Goal: Task Accomplishment & Management: Complete application form

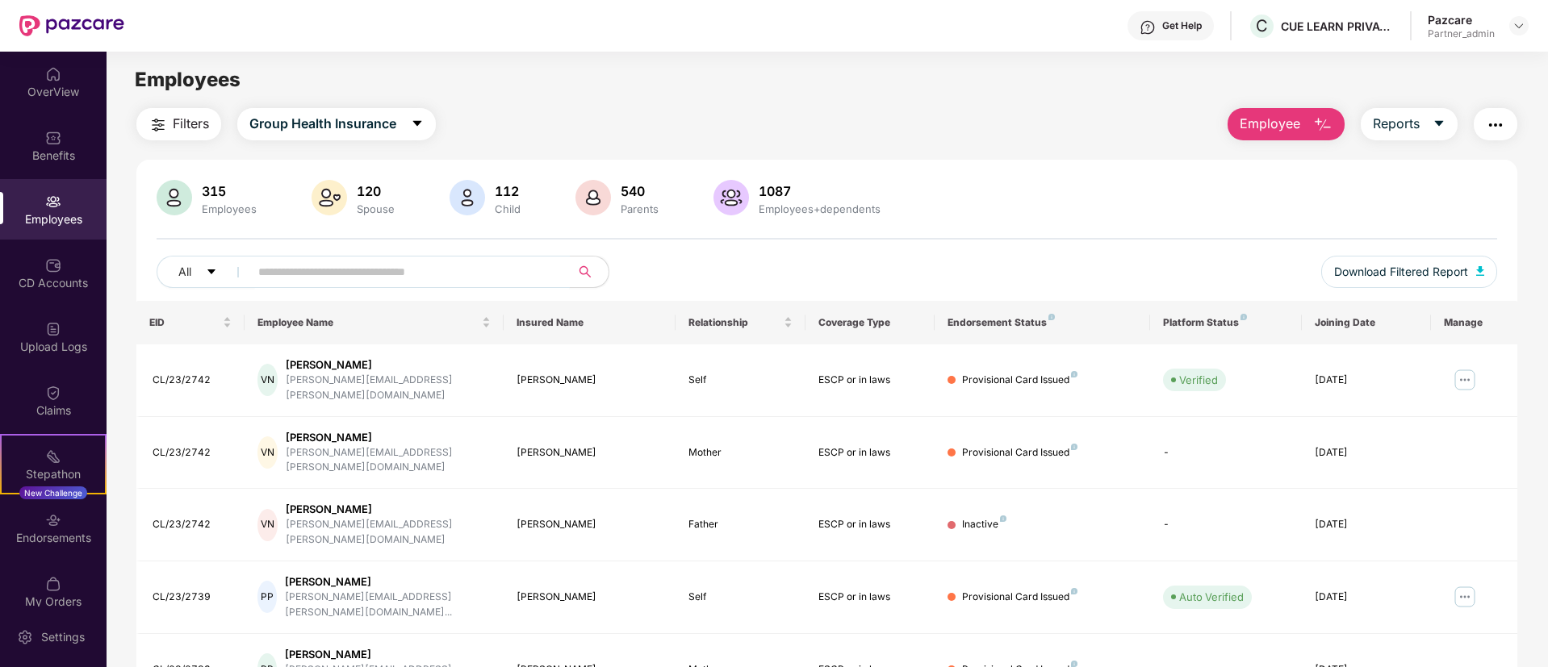
click at [408, 277] on input "text" at bounding box center [403, 272] width 290 height 24
click at [408, 277] on input "*" at bounding box center [403, 272] width 290 height 24
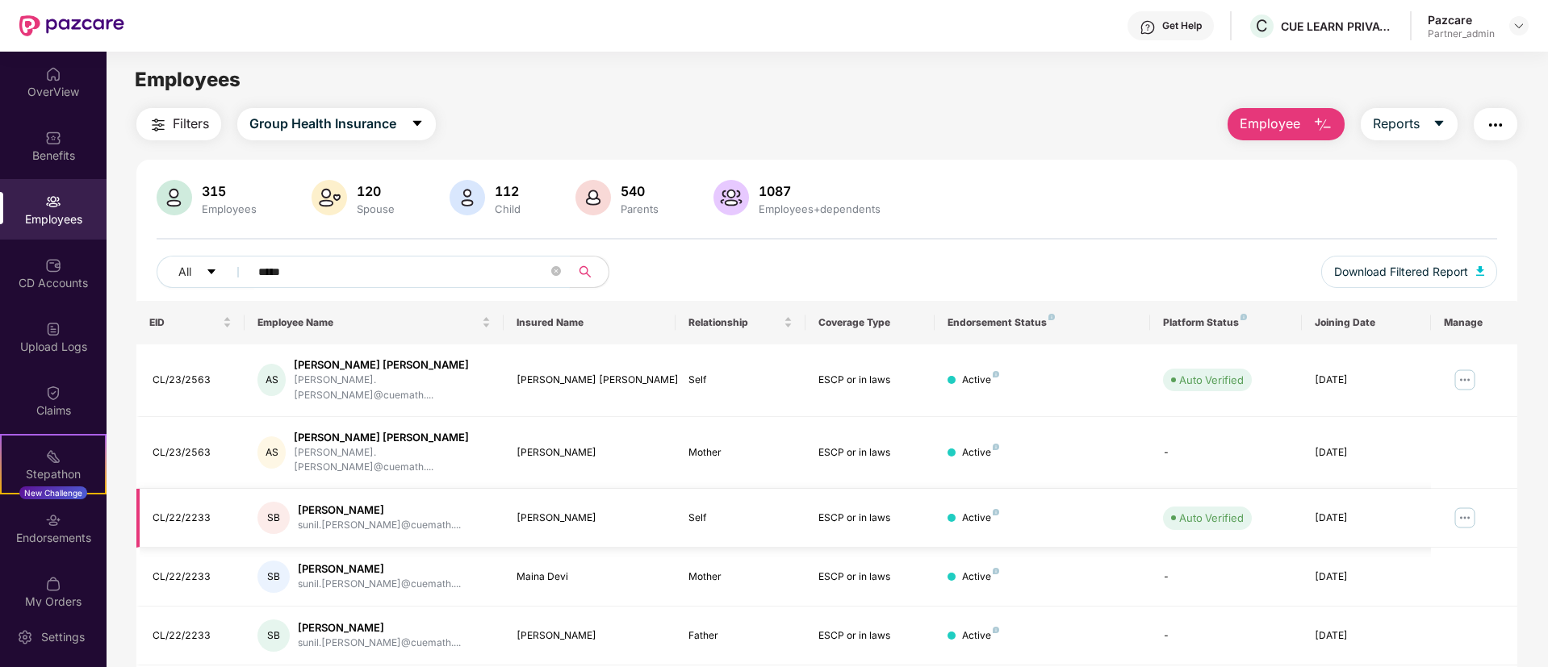
type input "*****"
click at [1471, 505] on img at bounding box center [1465, 518] width 26 height 26
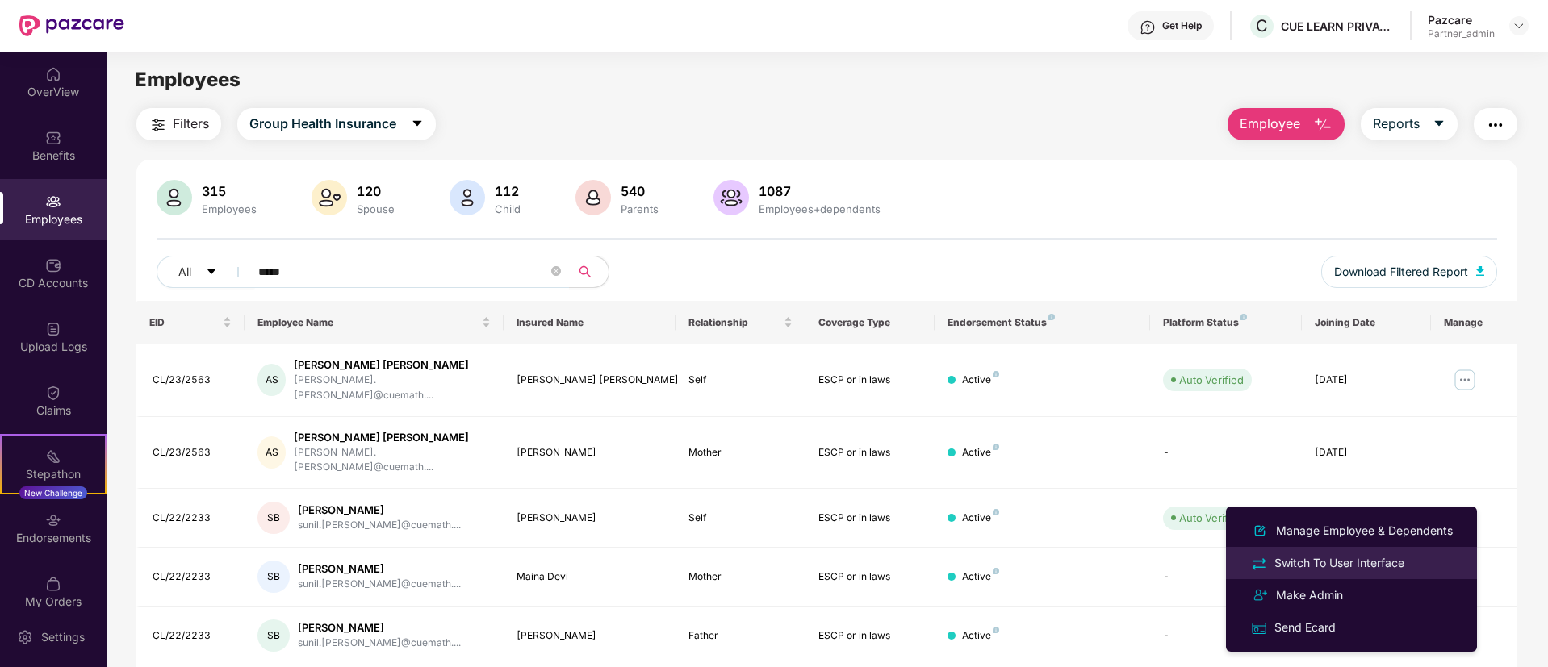
click at [1397, 562] on div "Switch To User Interface" at bounding box center [1339, 563] width 136 height 18
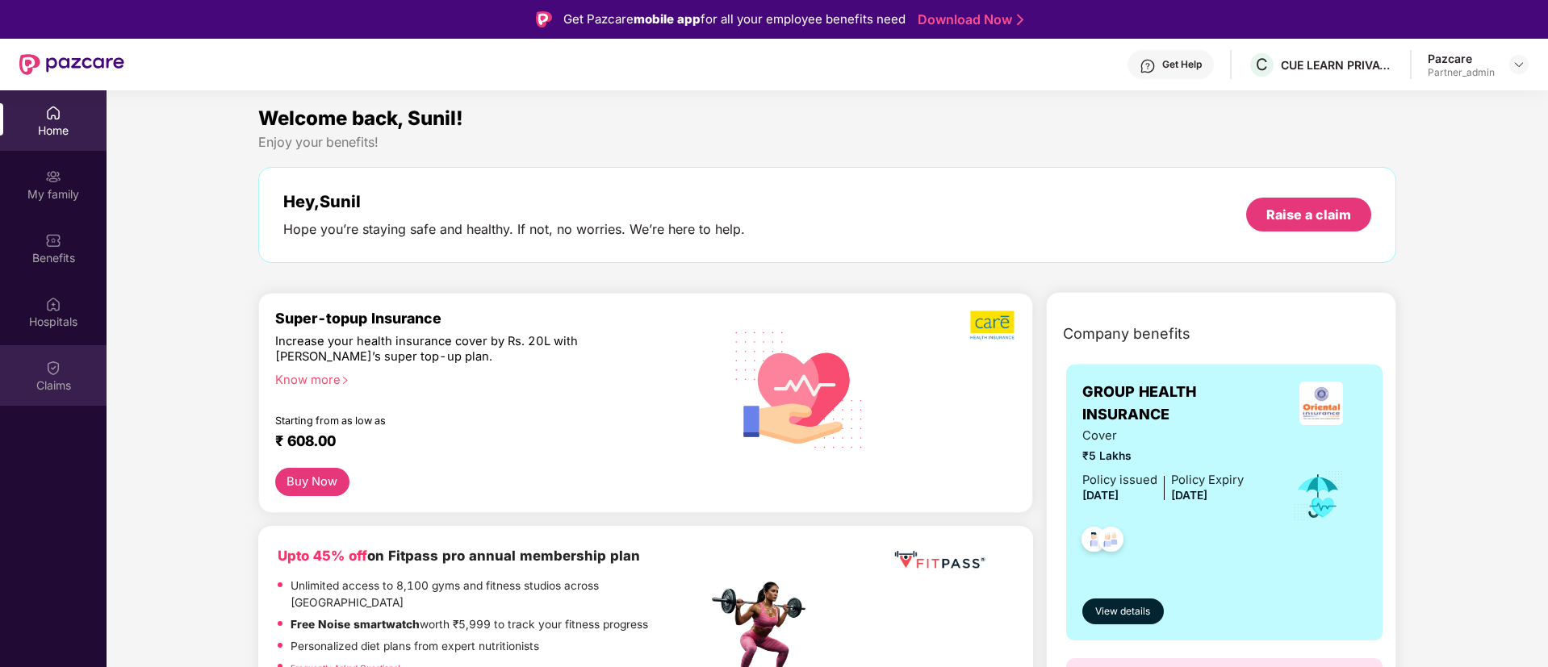
click at [58, 400] on div "Claims" at bounding box center [53, 375] width 107 height 61
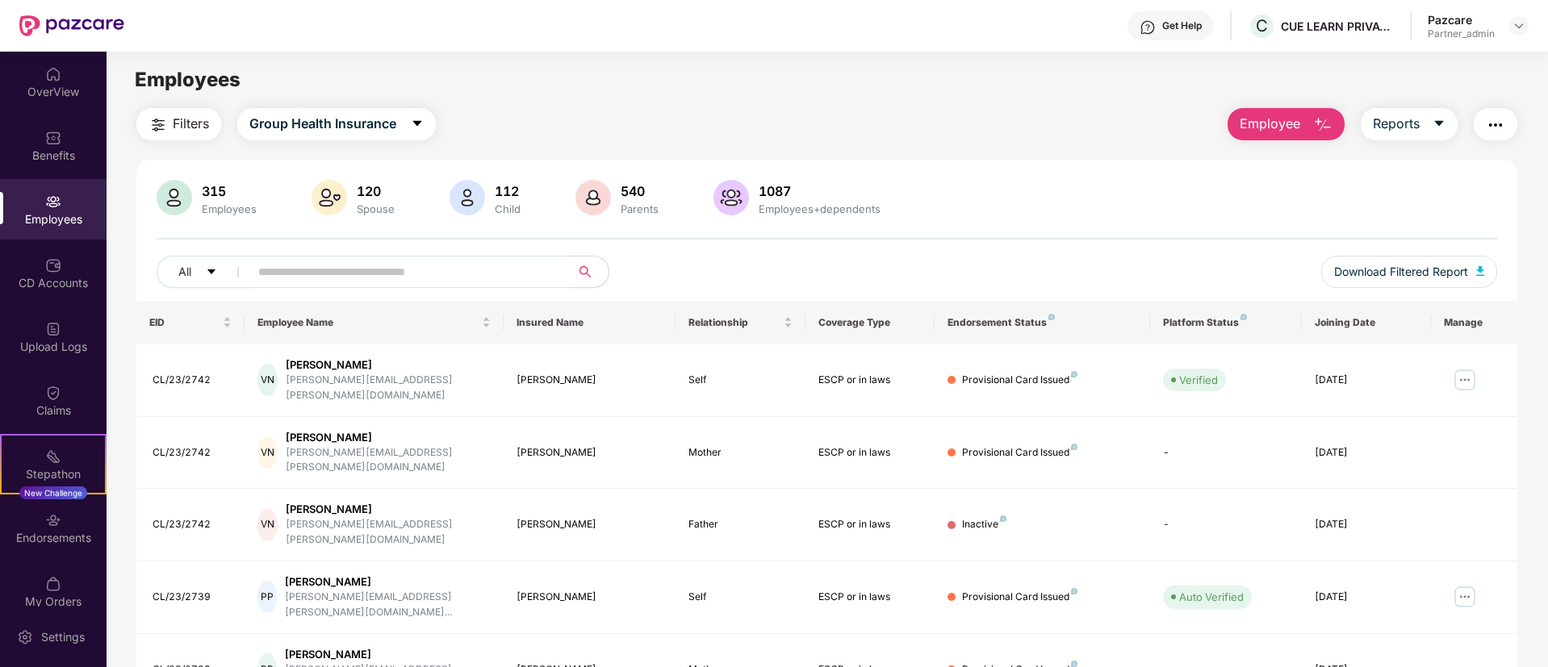
click at [1498, 127] on img "button" at bounding box center [1495, 124] width 19 height 19
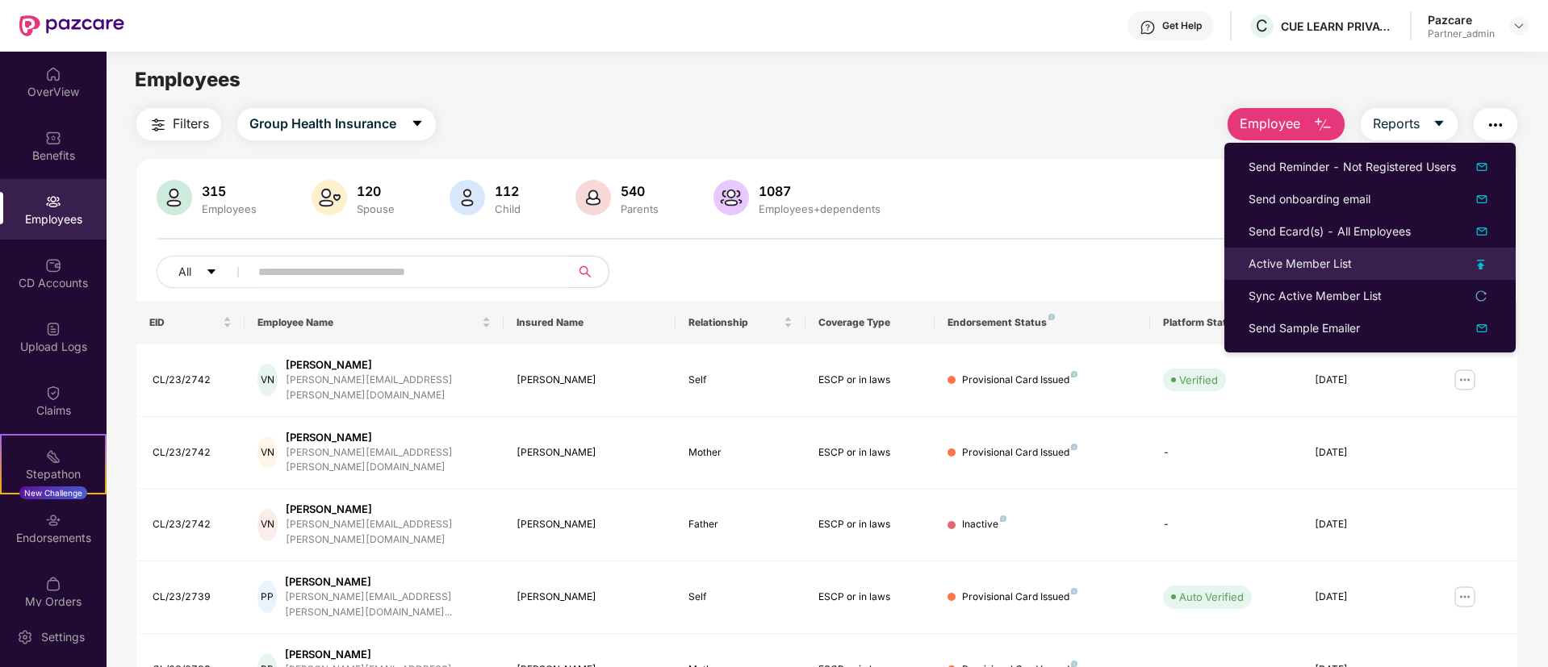
click at [1486, 257] on div "Active Member List" at bounding box center [1370, 264] width 243 height 18
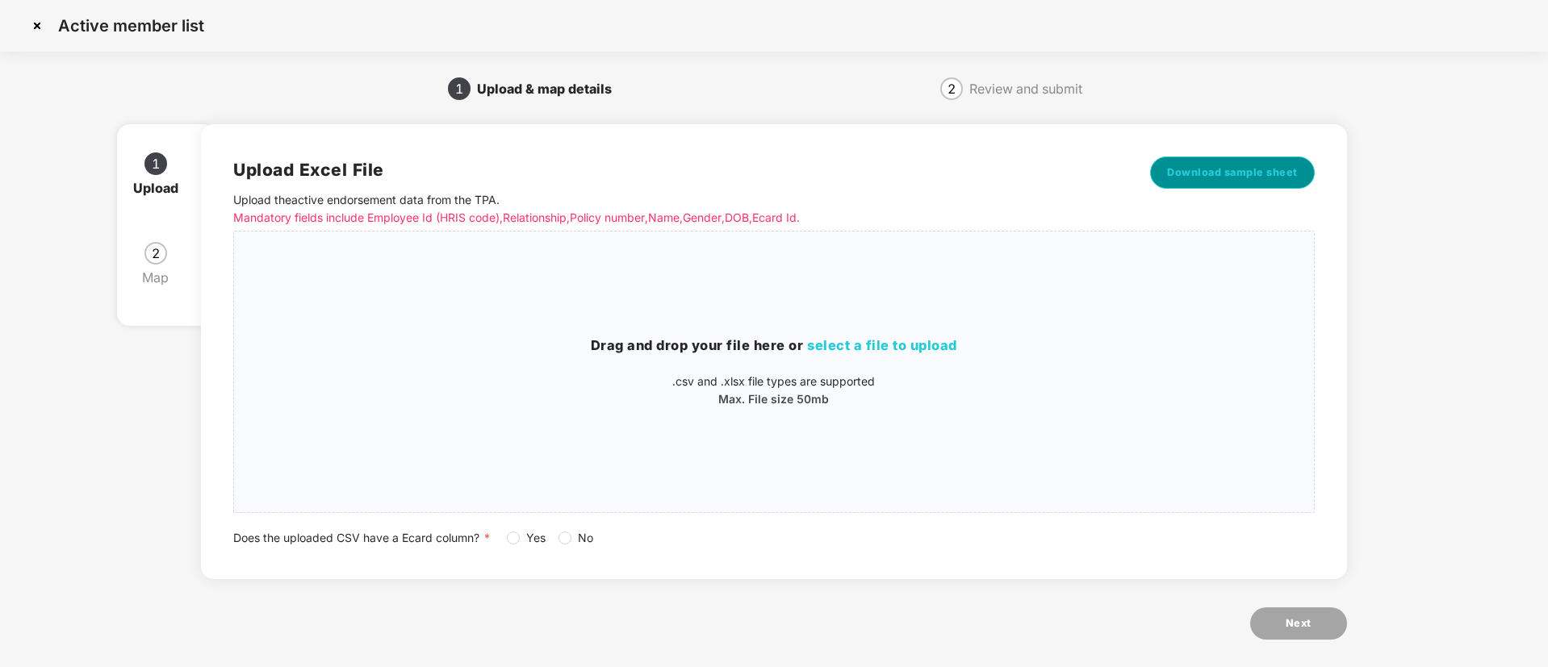
click at [1219, 169] on span "Download sample sheet" at bounding box center [1232, 173] width 131 height 16
click at [896, 348] on span "select a file to upload" at bounding box center [882, 345] width 150 height 16
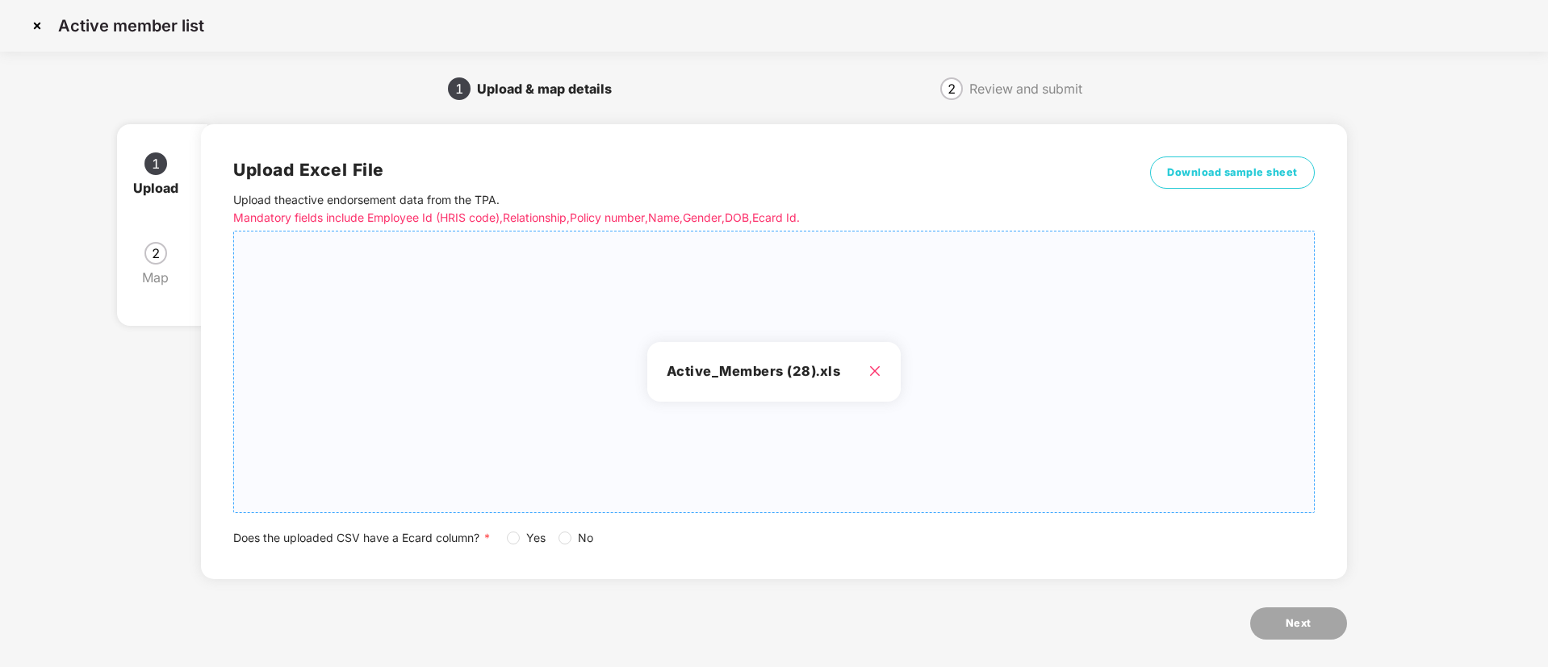
click at [877, 372] on icon "close" at bounding box center [874, 371] width 13 height 13
click at [512, 546] on label "Yes" at bounding box center [529, 538] width 45 height 18
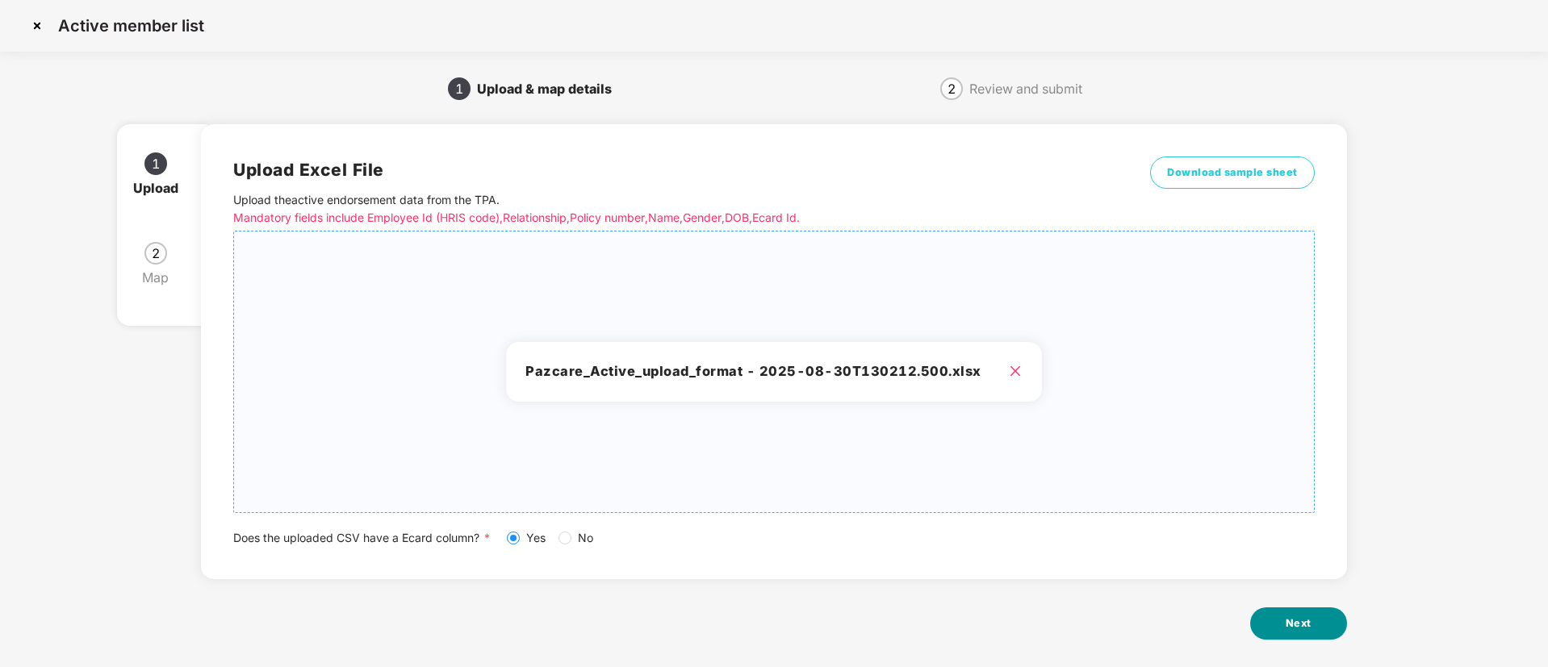
click at [1271, 626] on button "Next" at bounding box center [1298, 624] width 97 height 32
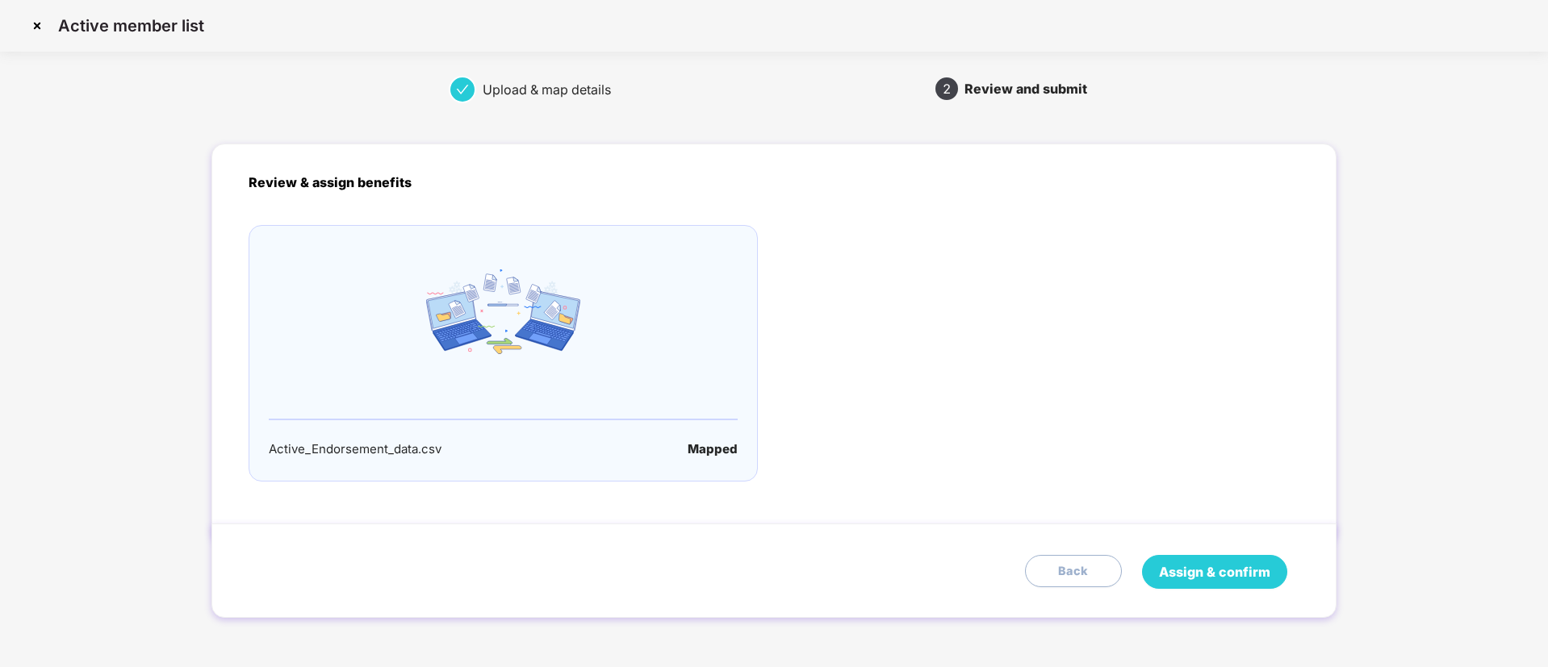
click at [1206, 564] on span "Assign & confirm" at bounding box center [1214, 573] width 111 height 20
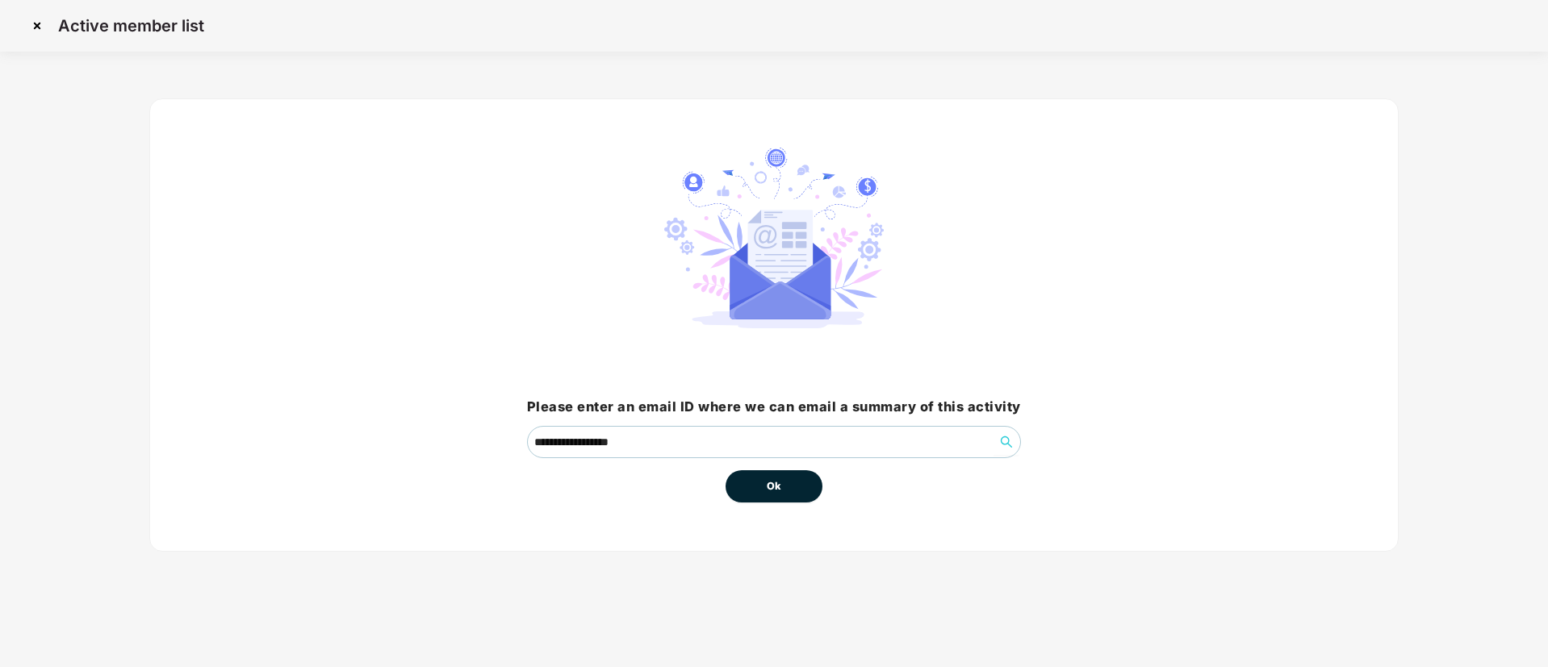
click at [815, 481] on button "Ok" at bounding box center [774, 487] width 97 height 32
drag, startPoint x: 702, startPoint y: 486, endPoint x: 793, endPoint y: 464, distance: 93.0
click at [793, 464] on div "Ok" at bounding box center [774, 480] width 494 height 44
drag, startPoint x: 793, startPoint y: 464, endPoint x: 759, endPoint y: 483, distance: 37.9
click at [759, 483] on div "Ok" at bounding box center [774, 480] width 97 height 44
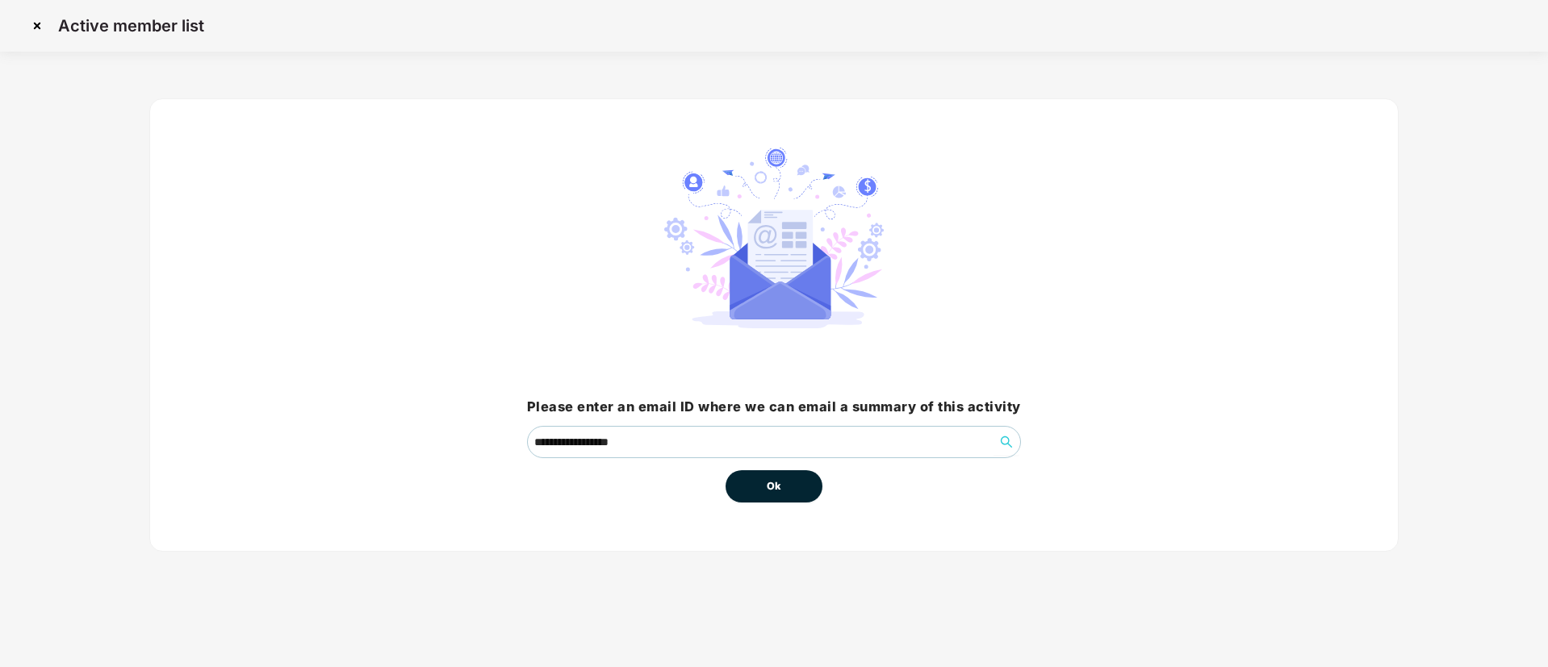
click at [759, 483] on button "Ok" at bounding box center [774, 487] width 97 height 32
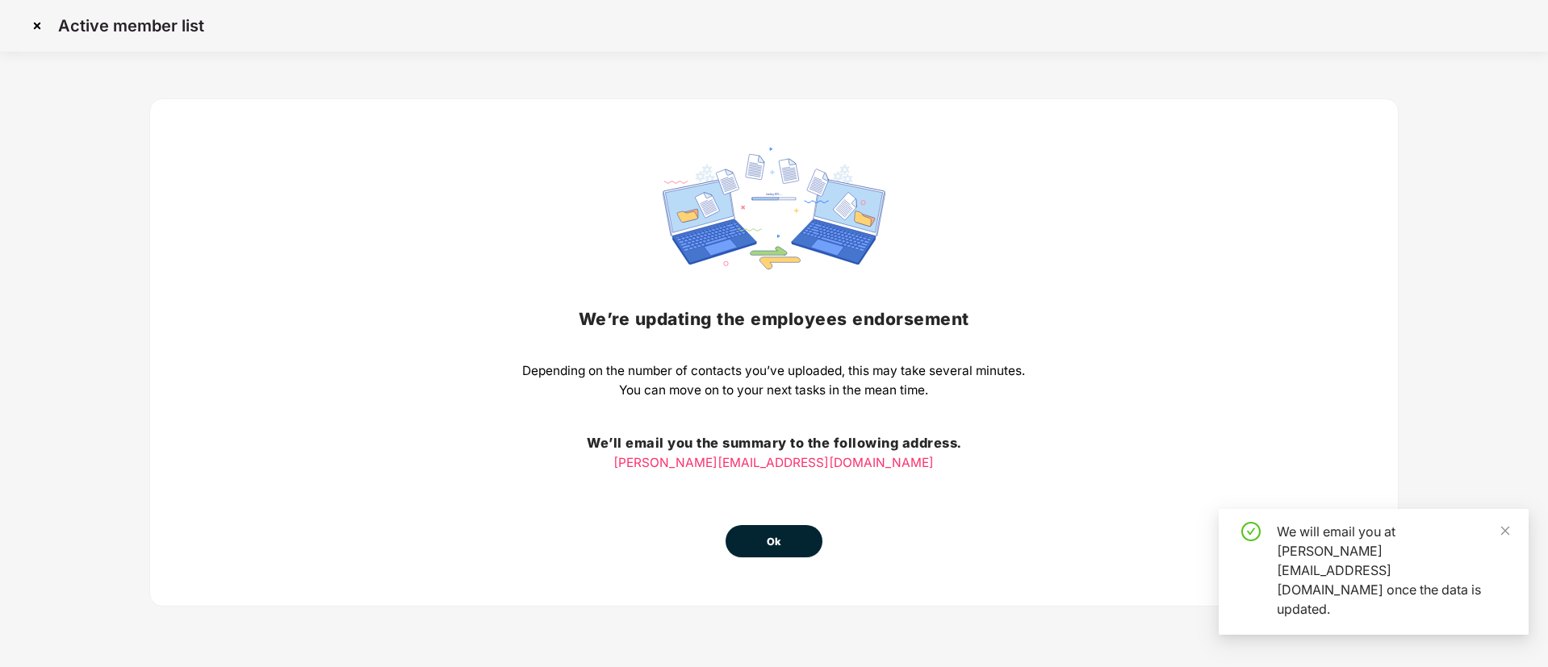
drag, startPoint x: 809, startPoint y: 479, endPoint x: 789, endPoint y: 551, distance: 74.4
click at [789, 551] on div "We’re updating the employees endorsement Depending on the number of contacts yo…" at bounding box center [773, 353] width 503 height 410
click at [789, 551] on button "Ok" at bounding box center [774, 541] width 97 height 32
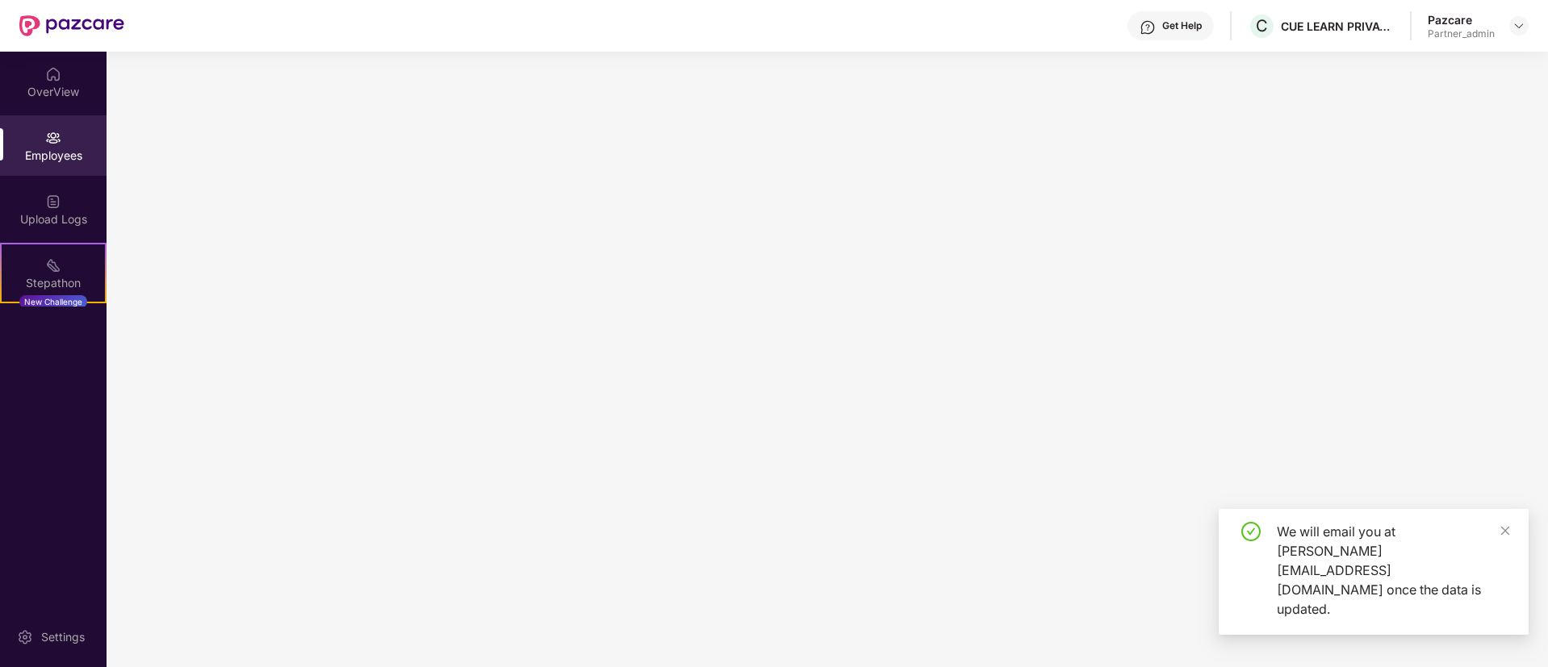
click at [789, 551] on main at bounding box center [827, 360] width 1441 height 616
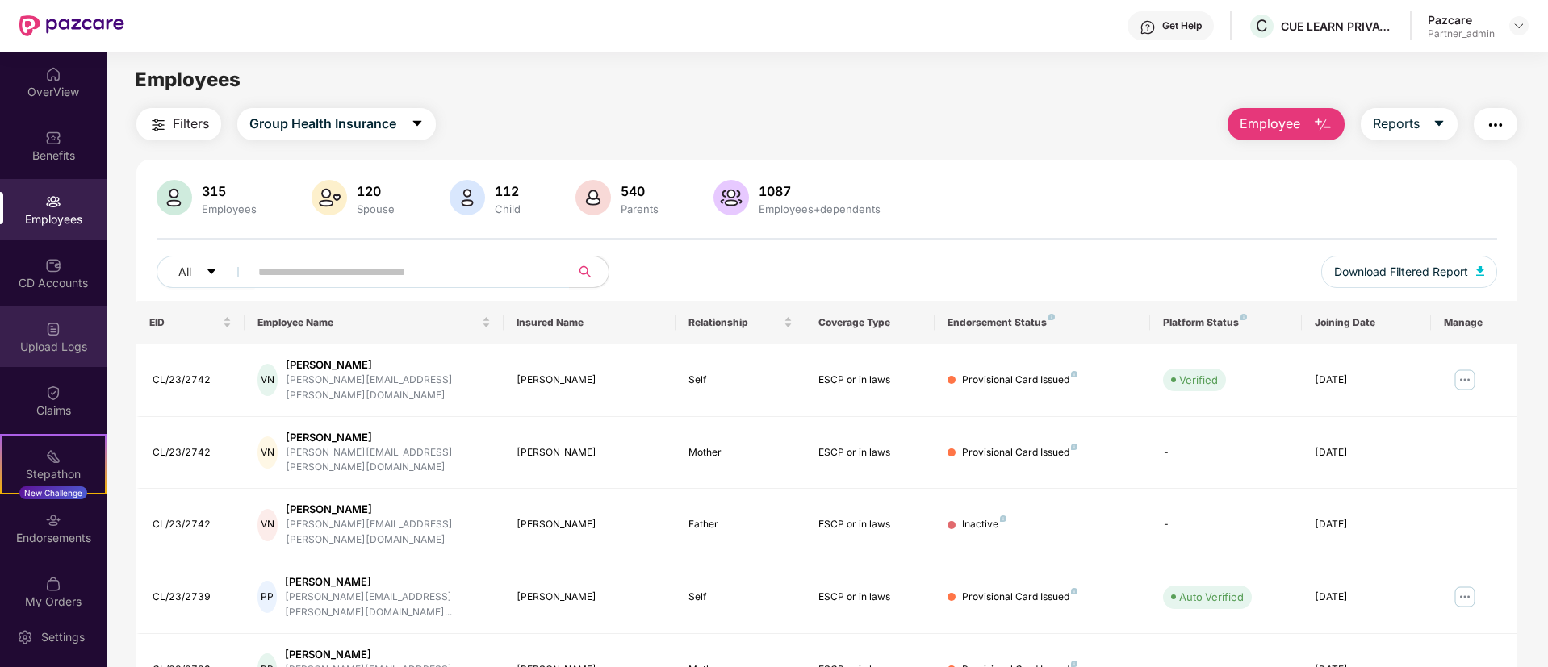
click at [43, 307] on div "Upload Logs" at bounding box center [53, 337] width 107 height 61
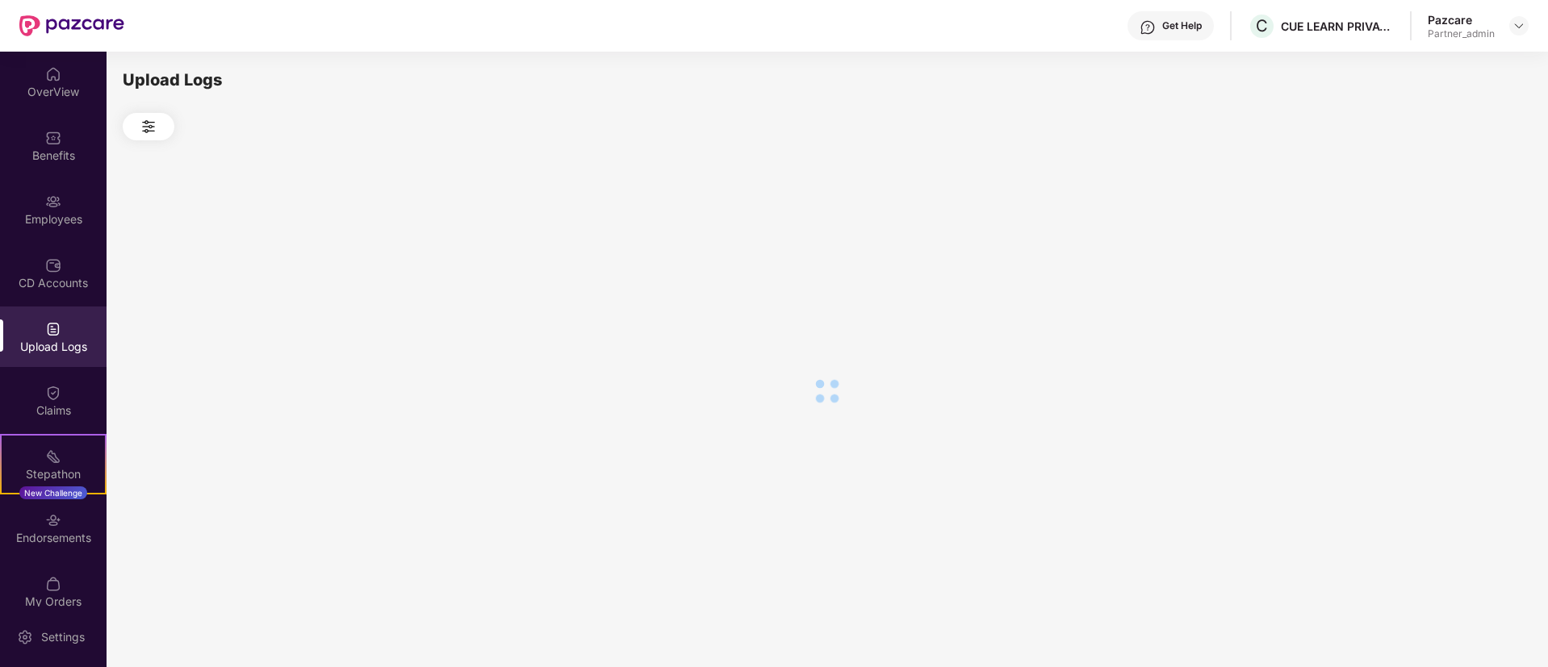
click at [49, 324] on img at bounding box center [53, 329] width 16 height 16
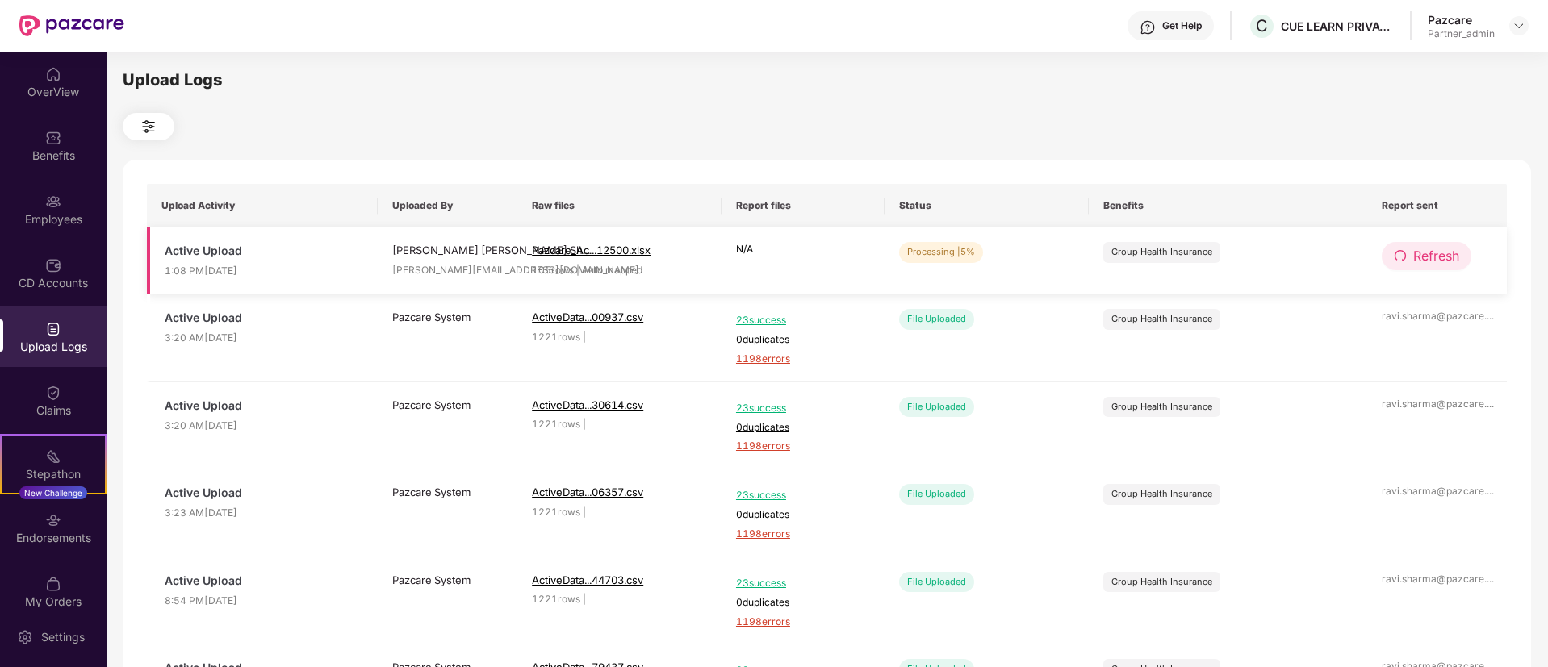
click at [1429, 245] on button "Refresh" at bounding box center [1427, 256] width 90 height 28
click at [1439, 251] on span "Refresh" at bounding box center [1436, 256] width 46 height 20
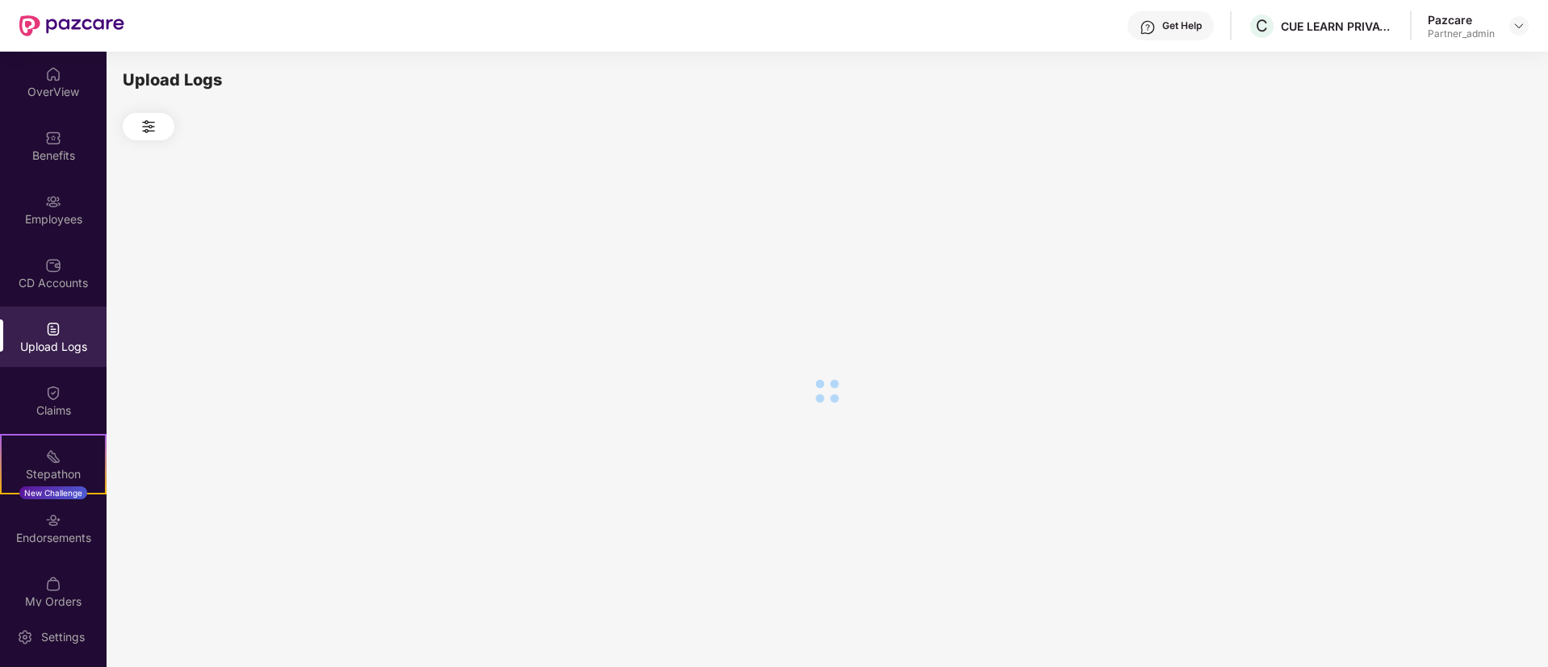
click at [1439, 251] on div at bounding box center [827, 390] width 1408 height 500
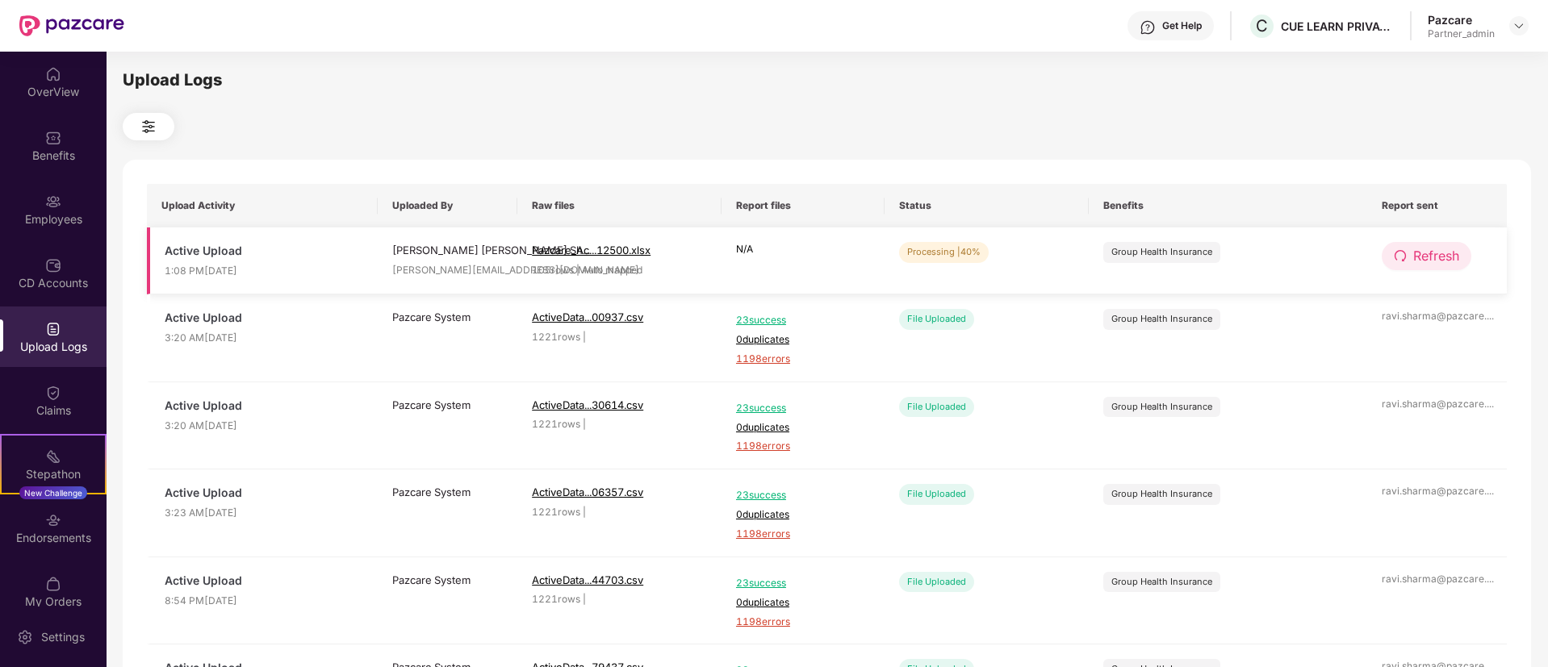
drag, startPoint x: 1462, startPoint y: 241, endPoint x: 1425, endPoint y: 248, distance: 37.0
click at [1425, 248] on td "Refresh" at bounding box center [1437, 261] width 140 height 67
click at [1425, 248] on span "Refresh" at bounding box center [1436, 256] width 46 height 20
click at [1411, 258] on button "Refresh" at bounding box center [1427, 256] width 90 height 28
click at [1450, 254] on span "Refresh" at bounding box center [1436, 256] width 46 height 20
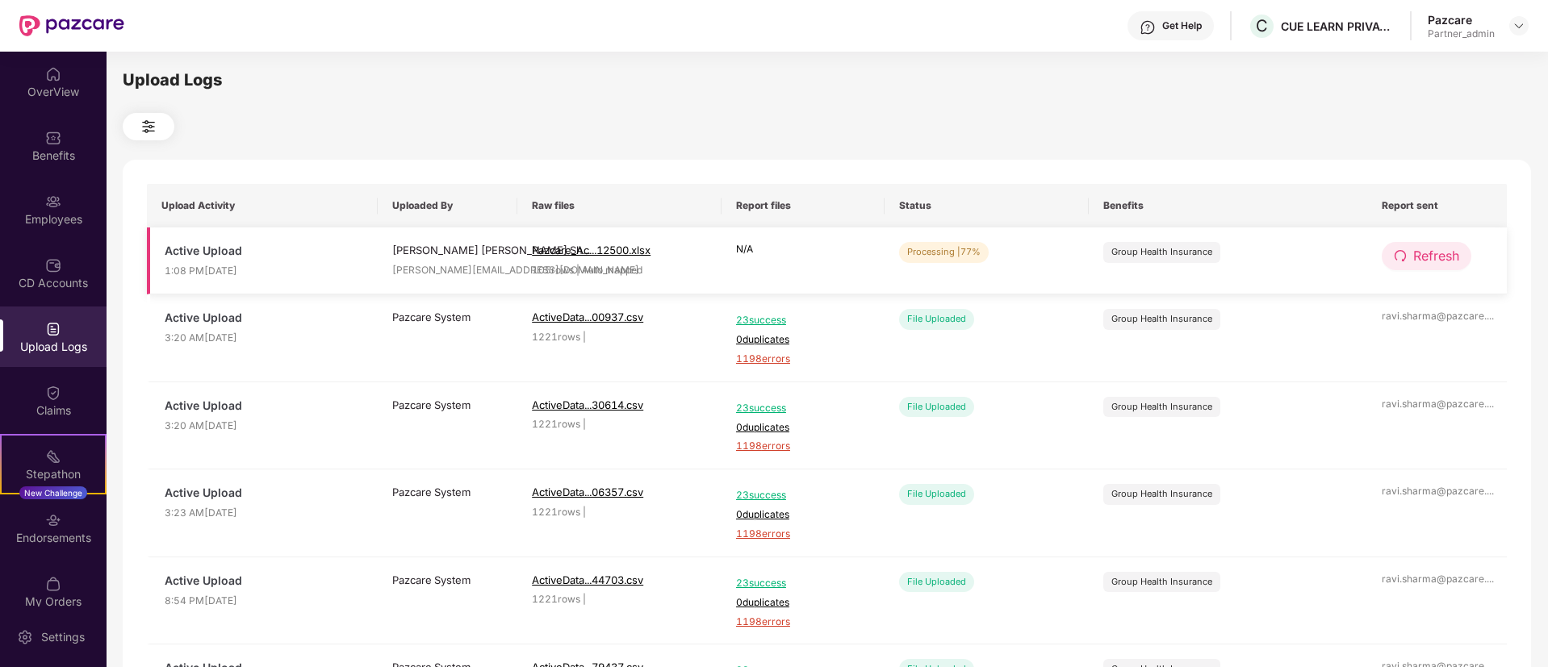
click at [1455, 249] on span "Refresh" at bounding box center [1436, 256] width 46 height 20
click at [1455, 249] on span "Refresh" at bounding box center [1437, 256] width 46 height 20
click at [1439, 242] on button "Refresh" at bounding box center [1427, 256] width 90 height 28
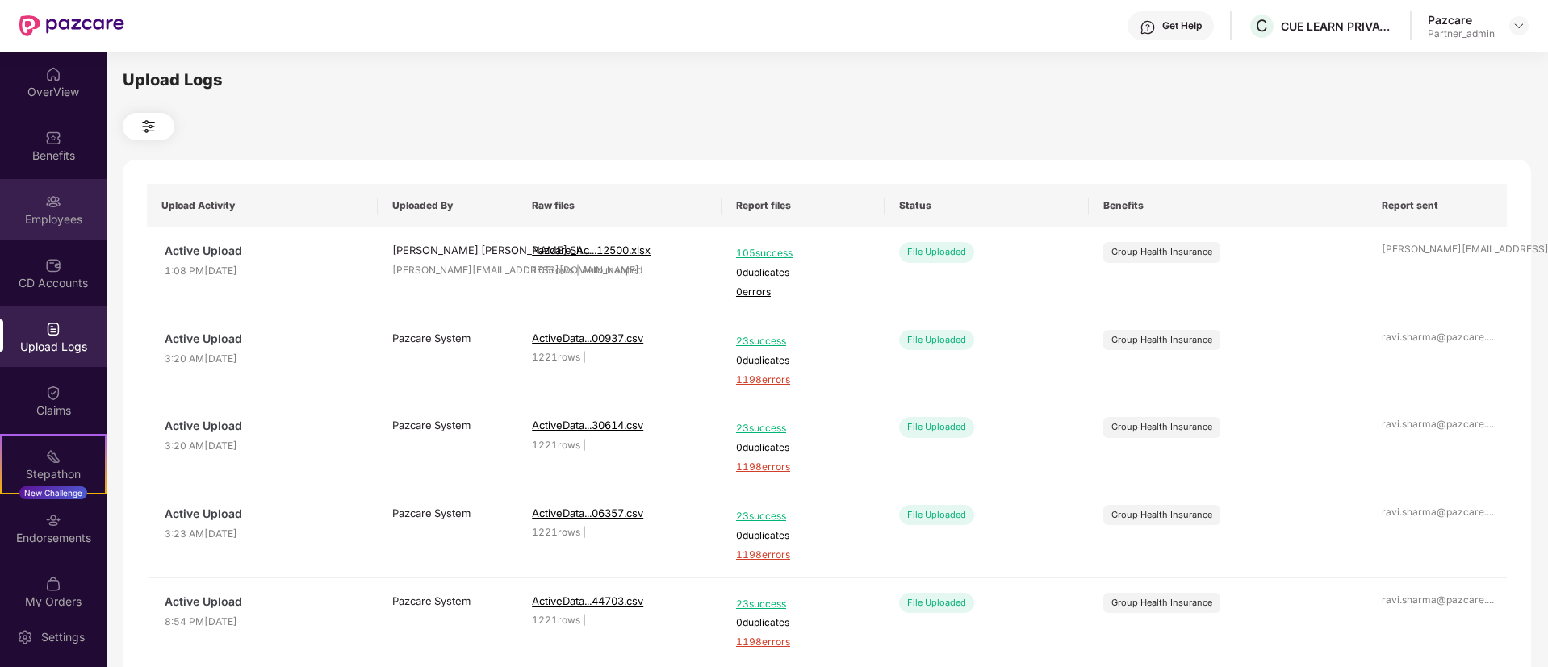
click at [31, 239] on div "Employees" at bounding box center [53, 209] width 107 height 61
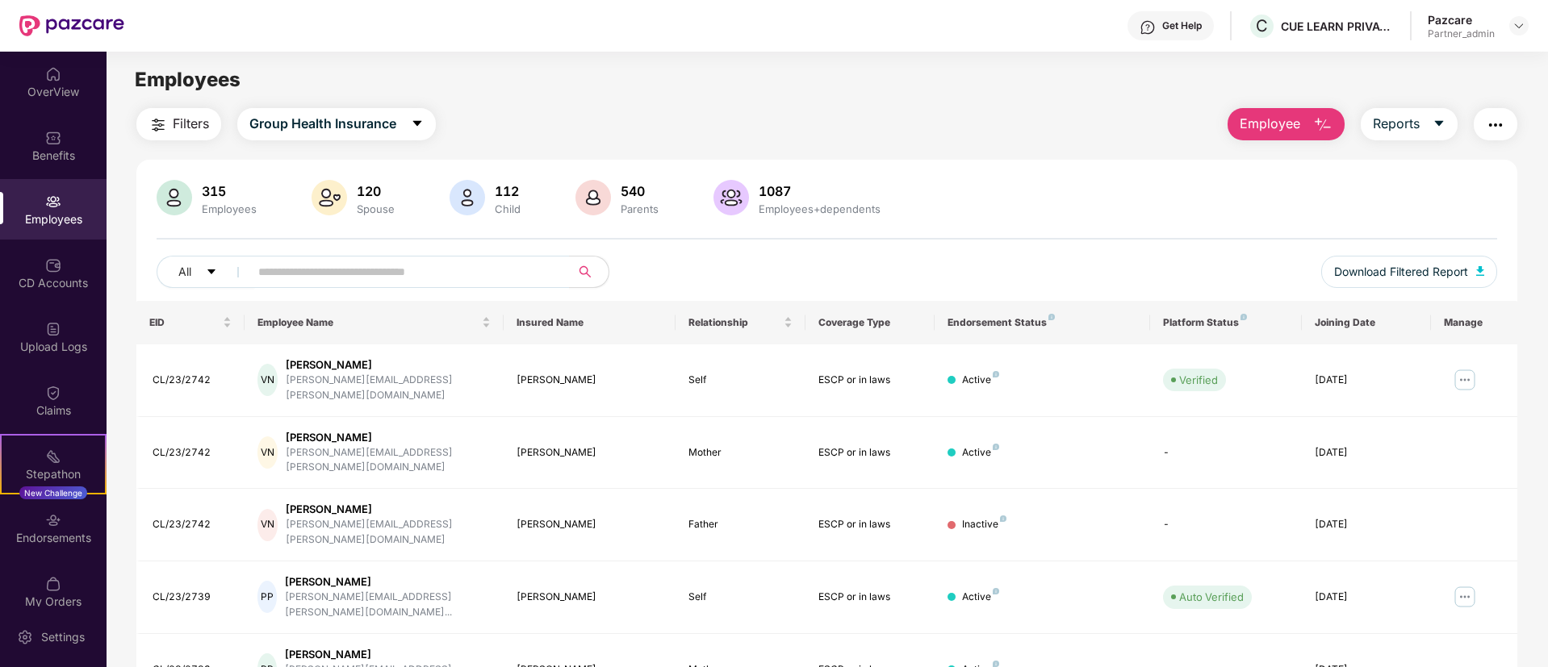
click at [977, 151] on div "Filters Group Health Insurance Employee Reports 315 Employees 120 Spouse 112 Ch…" at bounding box center [826, 617] width 1381 height 1019
click at [349, 123] on span "Group Health Insurance" at bounding box center [322, 124] width 147 height 20
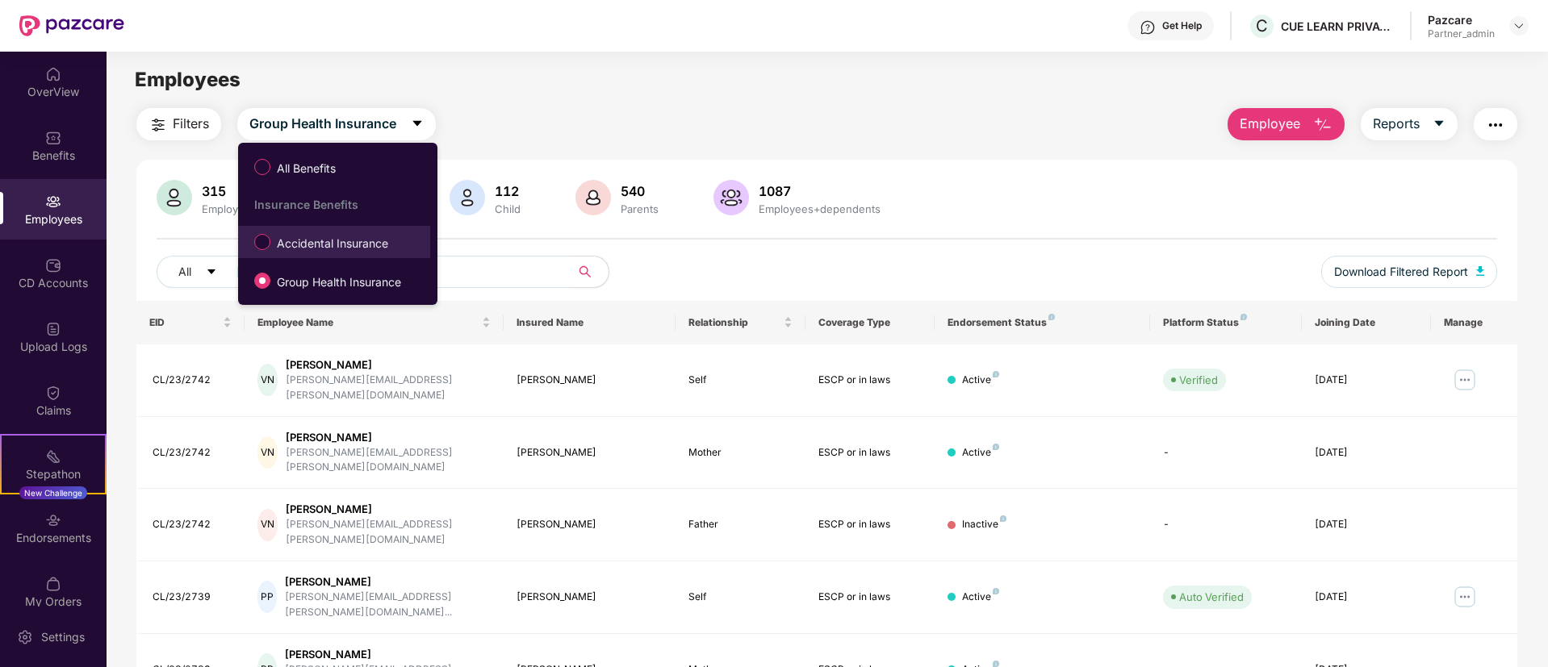
click at [324, 253] on label "Accidental Insurance" at bounding box center [324, 241] width 157 height 27
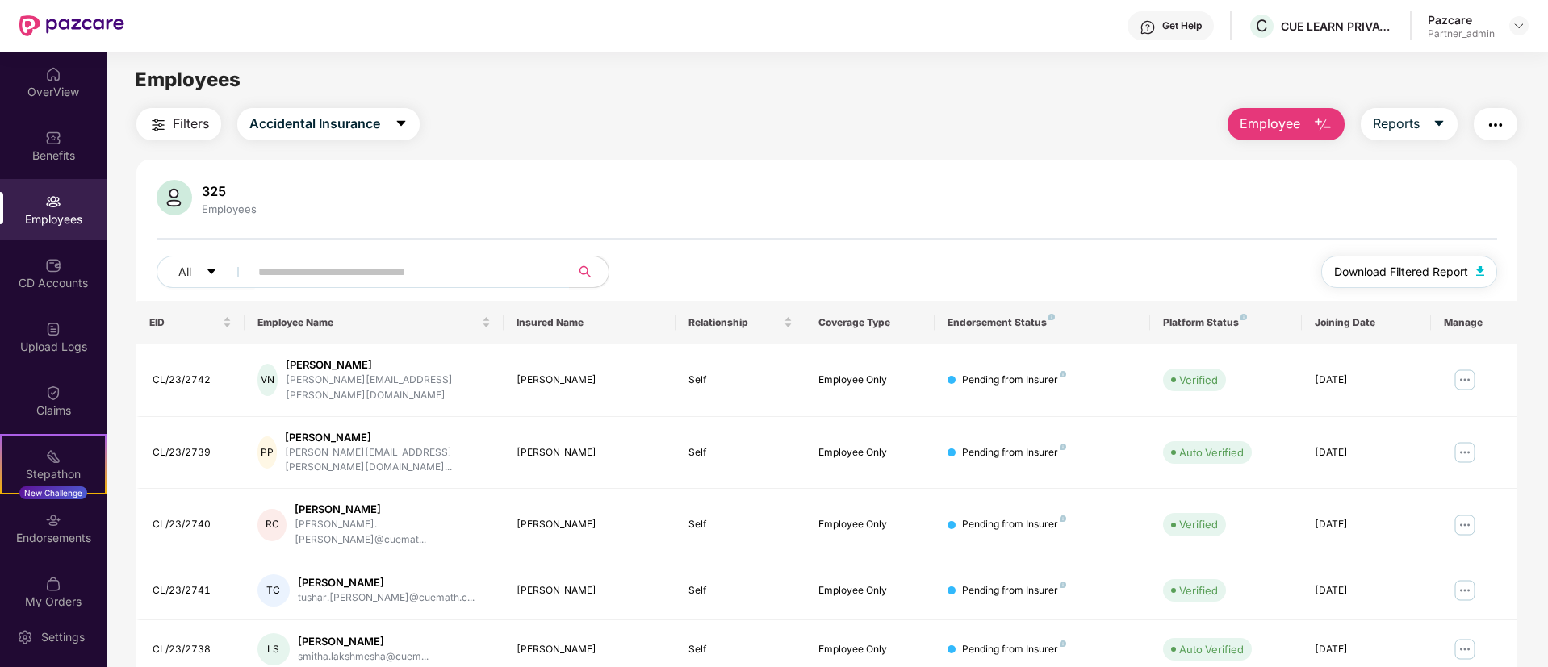
click at [1446, 286] on button "Download Filtered Report" at bounding box center [1409, 272] width 176 height 32
click at [1495, 131] on img "button" at bounding box center [1495, 124] width 19 height 19
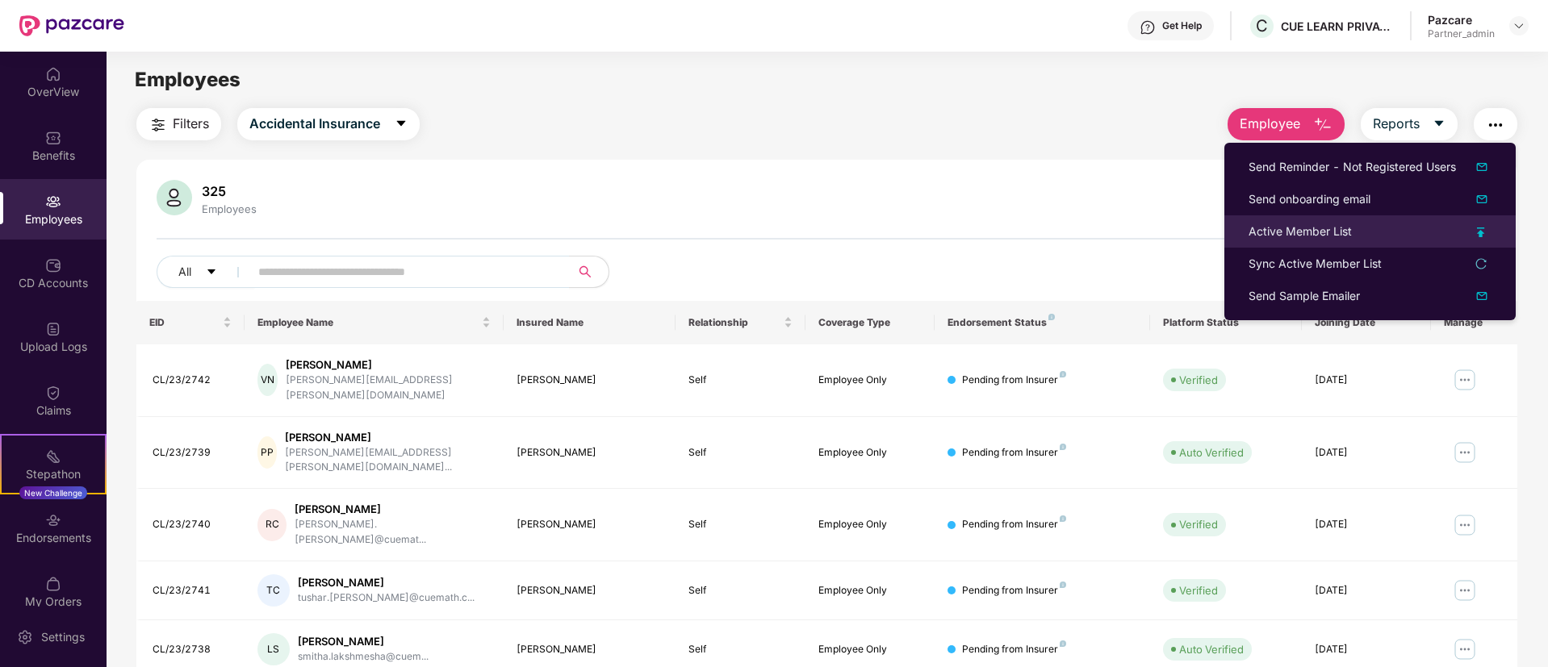
click at [1482, 236] on img at bounding box center [1481, 233] width 8 height 10
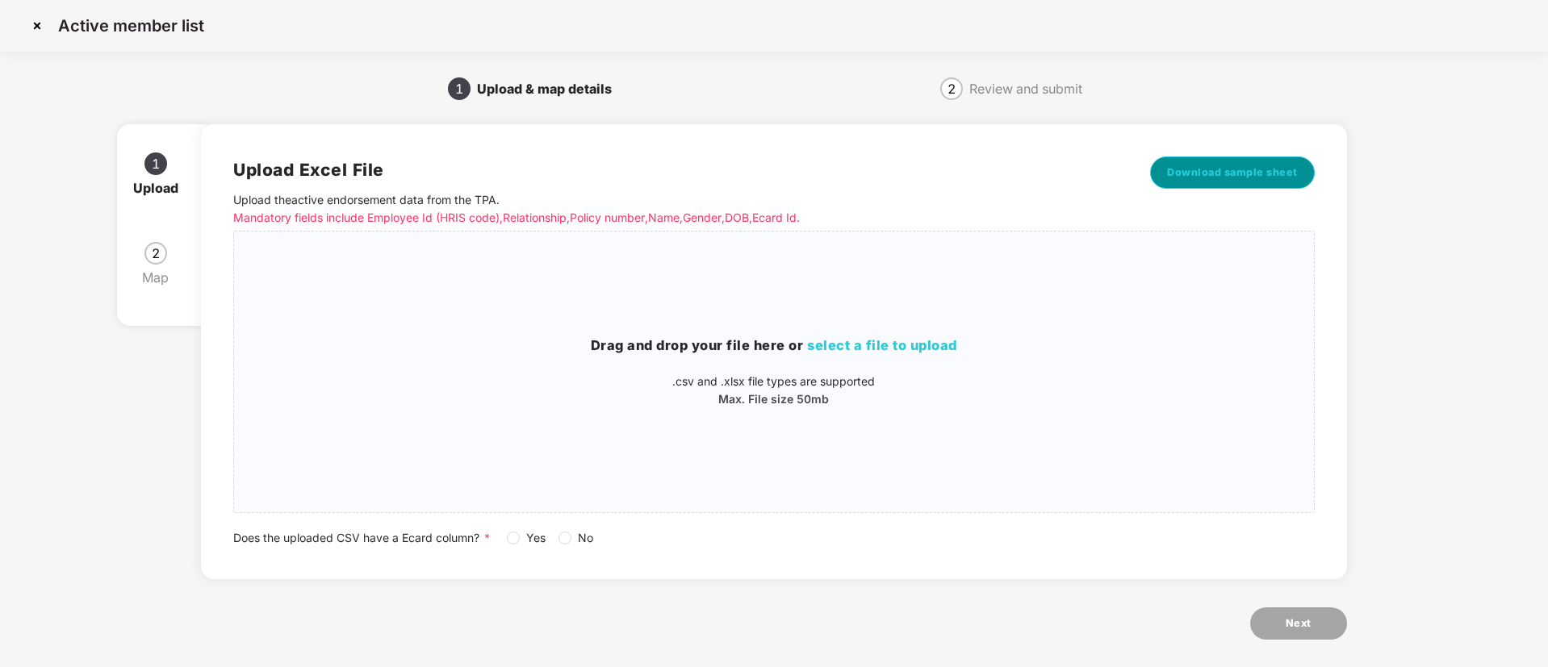
click at [1204, 172] on span "Download sample sheet" at bounding box center [1232, 173] width 131 height 16
click at [875, 339] on span "select a file to upload" at bounding box center [882, 345] width 150 height 16
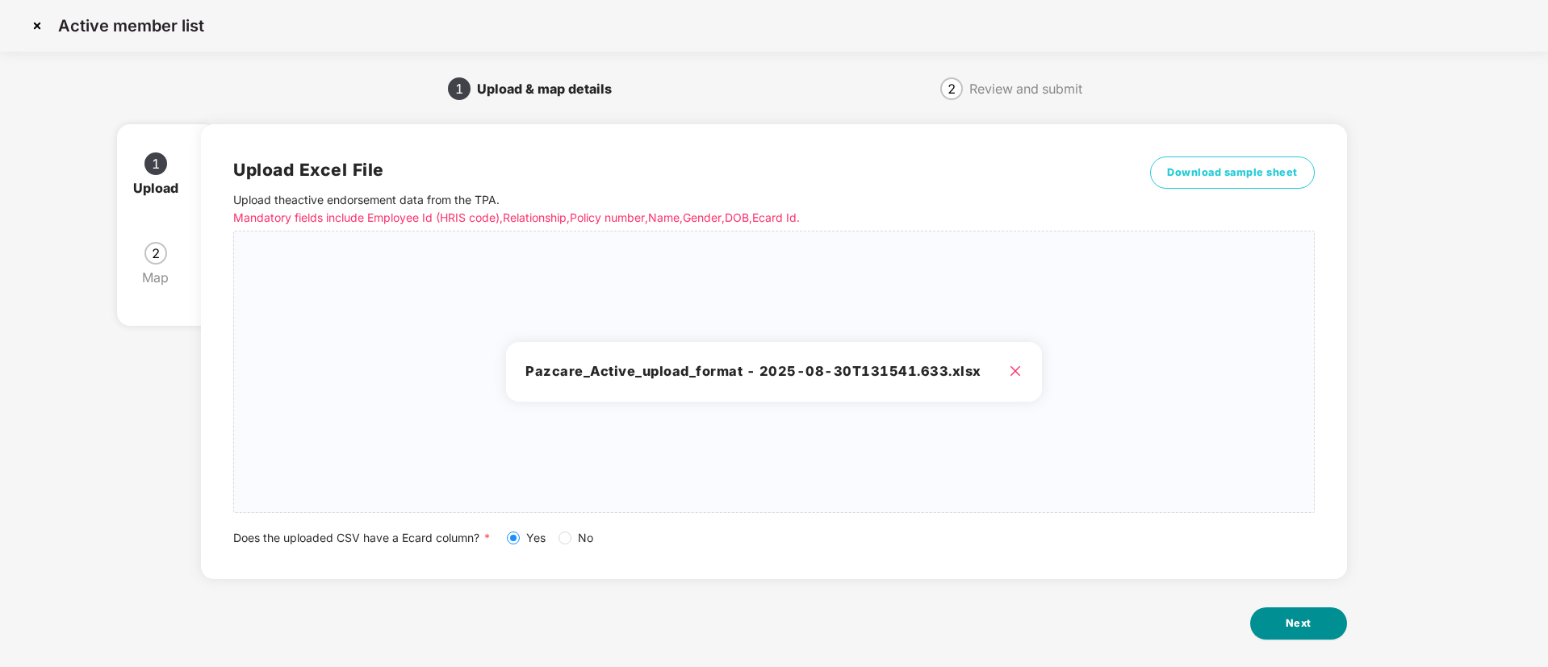
click at [1269, 618] on button "Next" at bounding box center [1298, 624] width 97 height 32
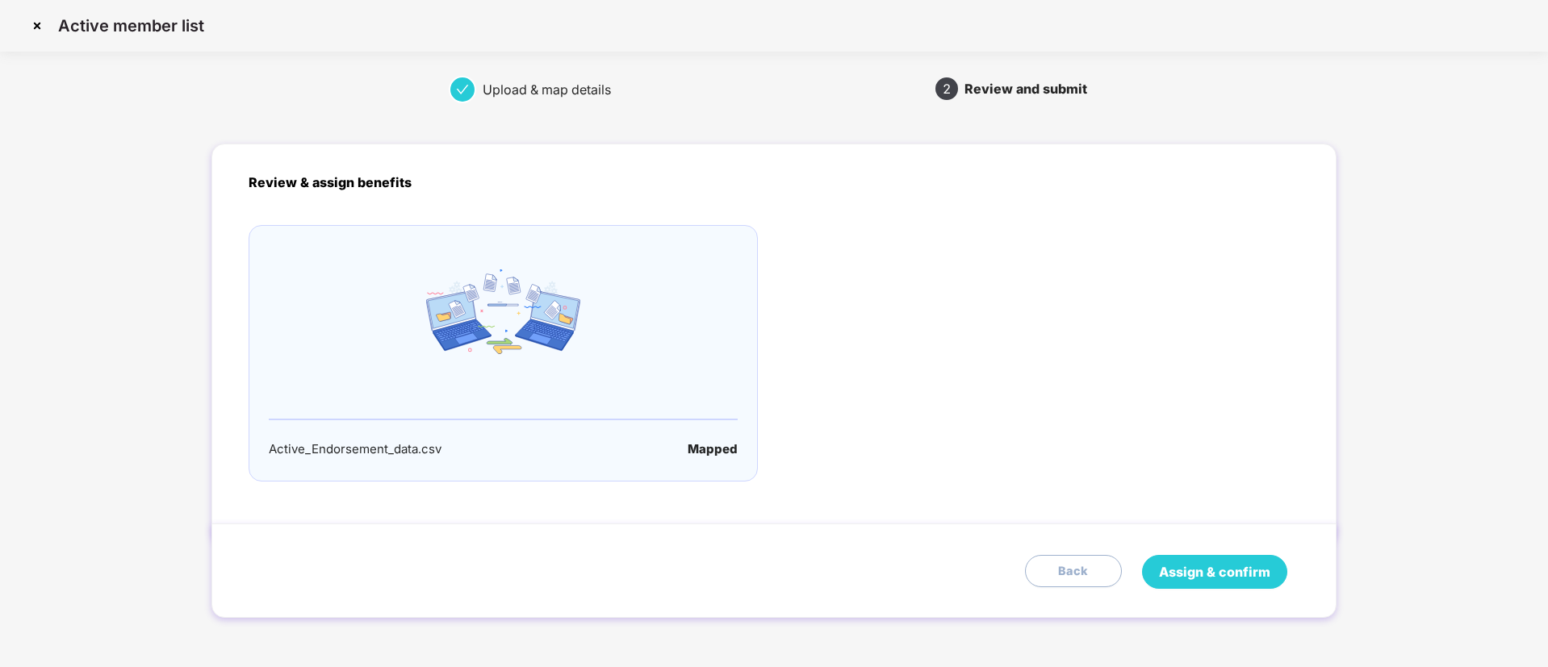
click at [1178, 561] on button "Assign & confirm" at bounding box center [1214, 572] width 145 height 34
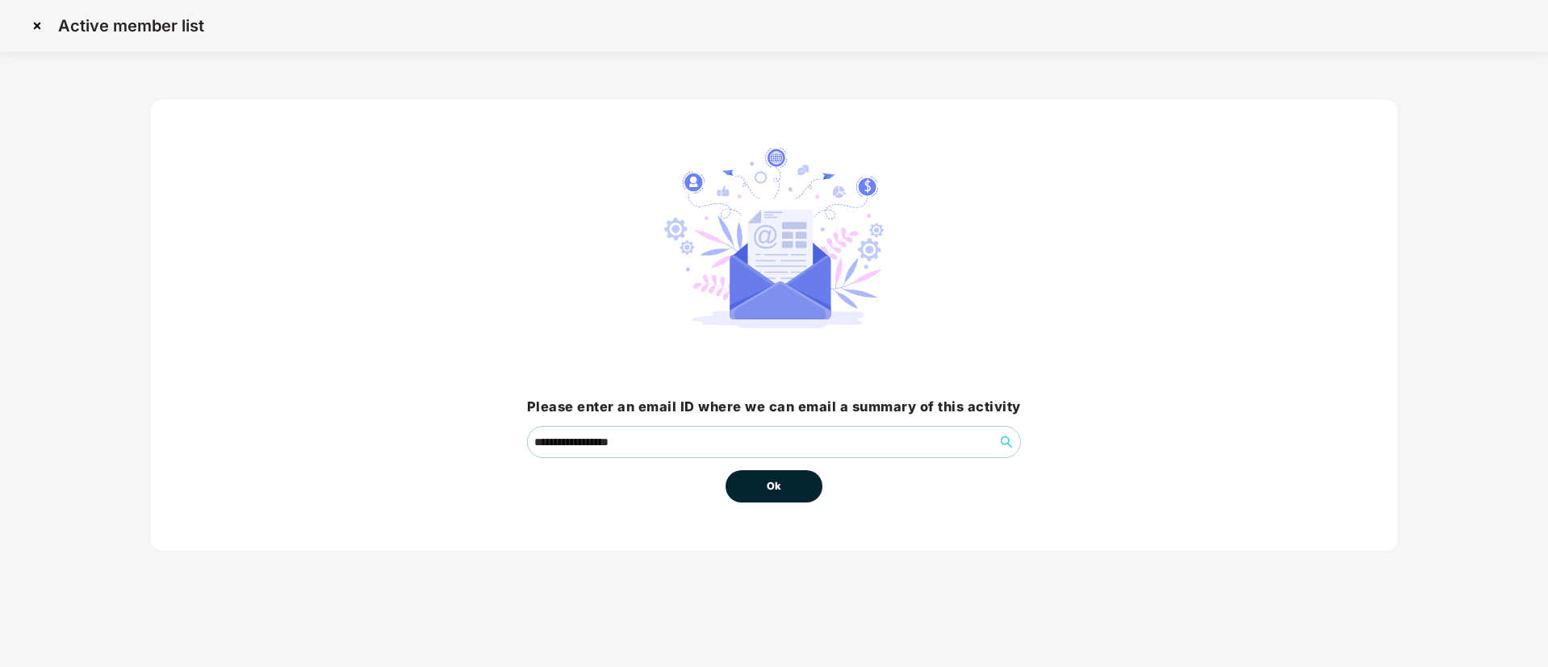
click at [782, 483] on button "Ok" at bounding box center [774, 487] width 97 height 32
click at [731, 484] on button "Ok" at bounding box center [774, 487] width 97 height 32
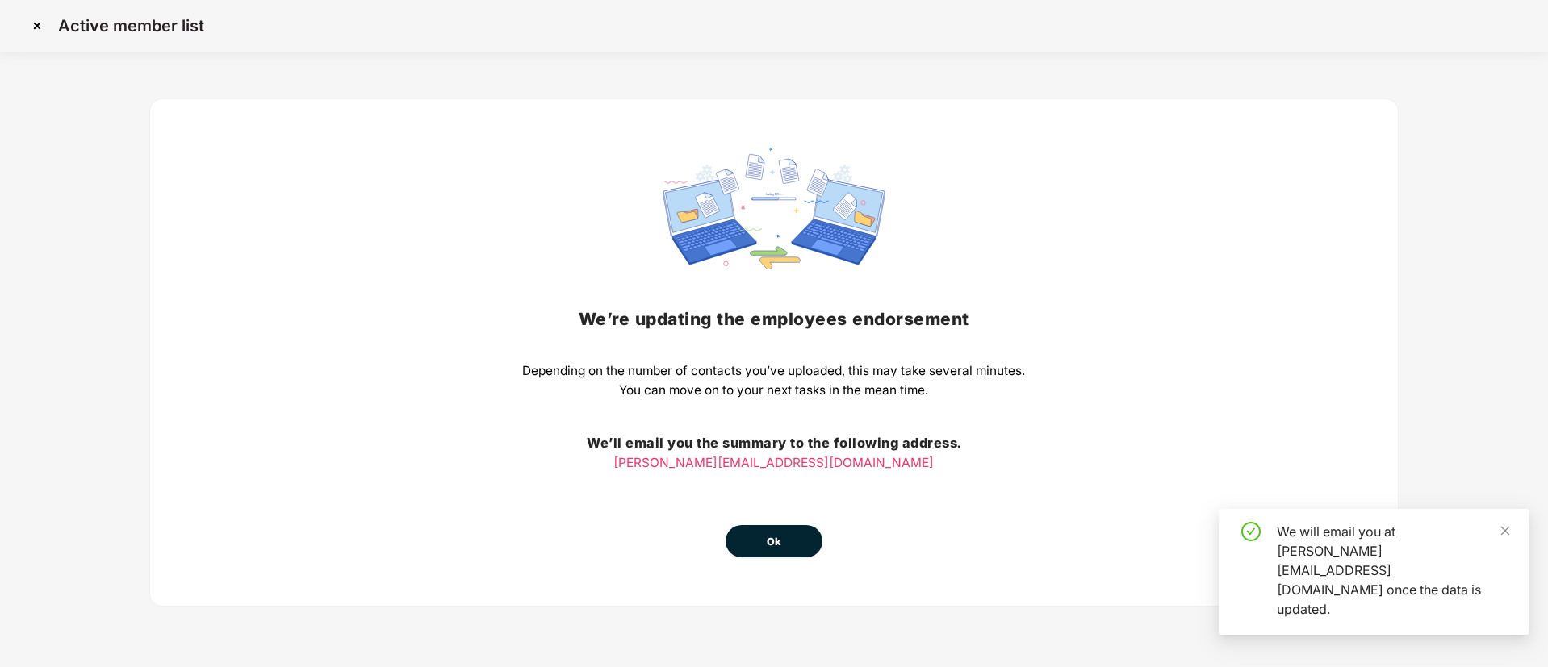
click at [770, 522] on div "We’re updating the employees endorsement Depending on the number of contacts yo…" at bounding box center [773, 353] width 503 height 410
click at [784, 533] on button "Ok" at bounding box center [774, 541] width 97 height 32
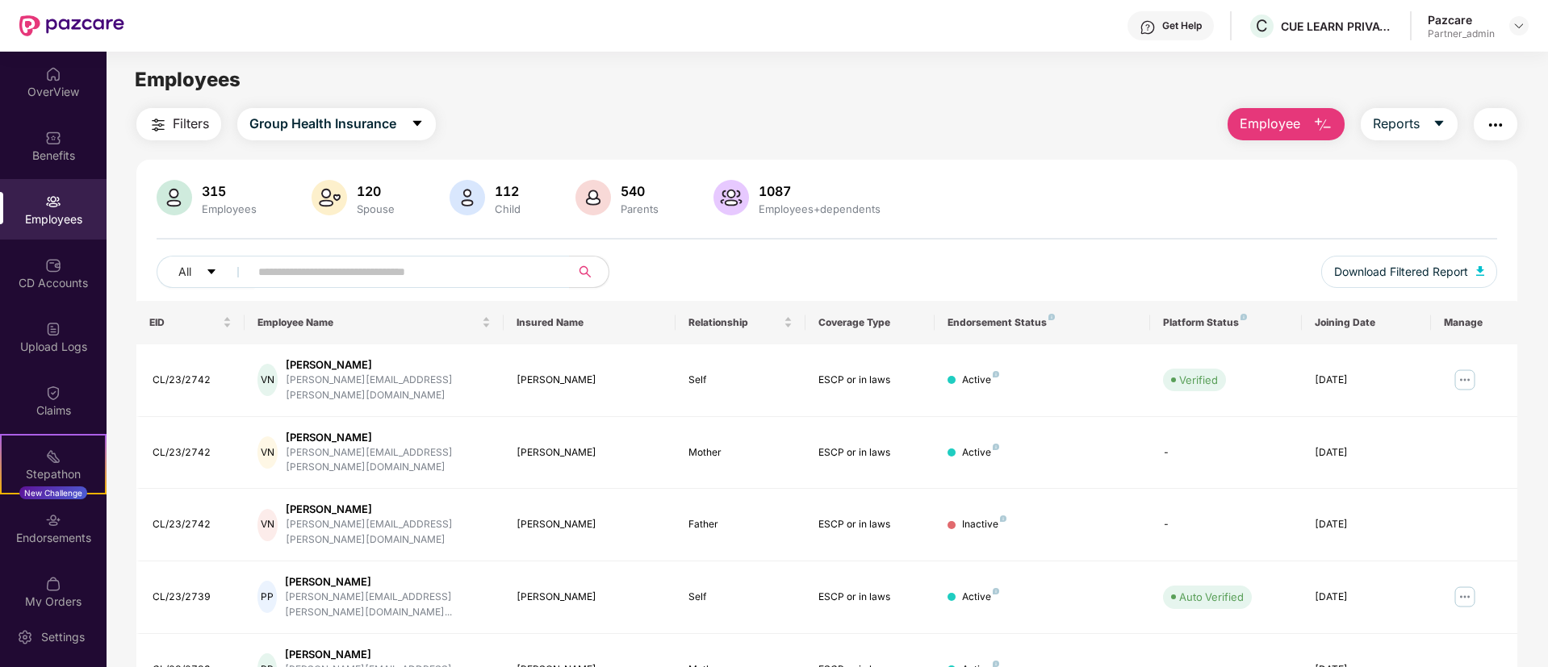
click at [51, 304] on div "OverView Benefits Employees CD Accounts Upload Logs Claims Stepathon New Challe…" at bounding box center [53, 329] width 107 height 555
click at [65, 322] on div "Upload Logs" at bounding box center [53, 337] width 107 height 61
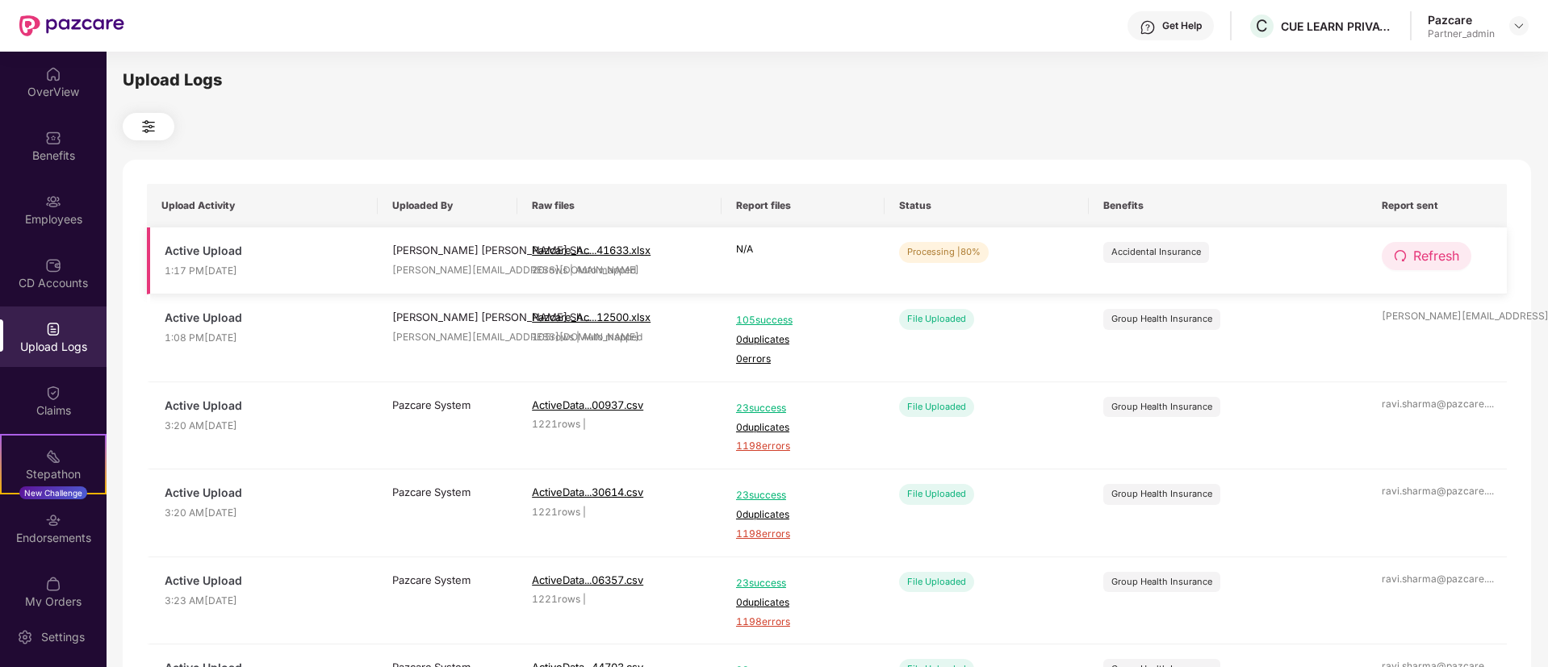
click at [1450, 262] on span "Refresh" at bounding box center [1436, 256] width 46 height 20
